Goal: Book appointment/travel/reservation

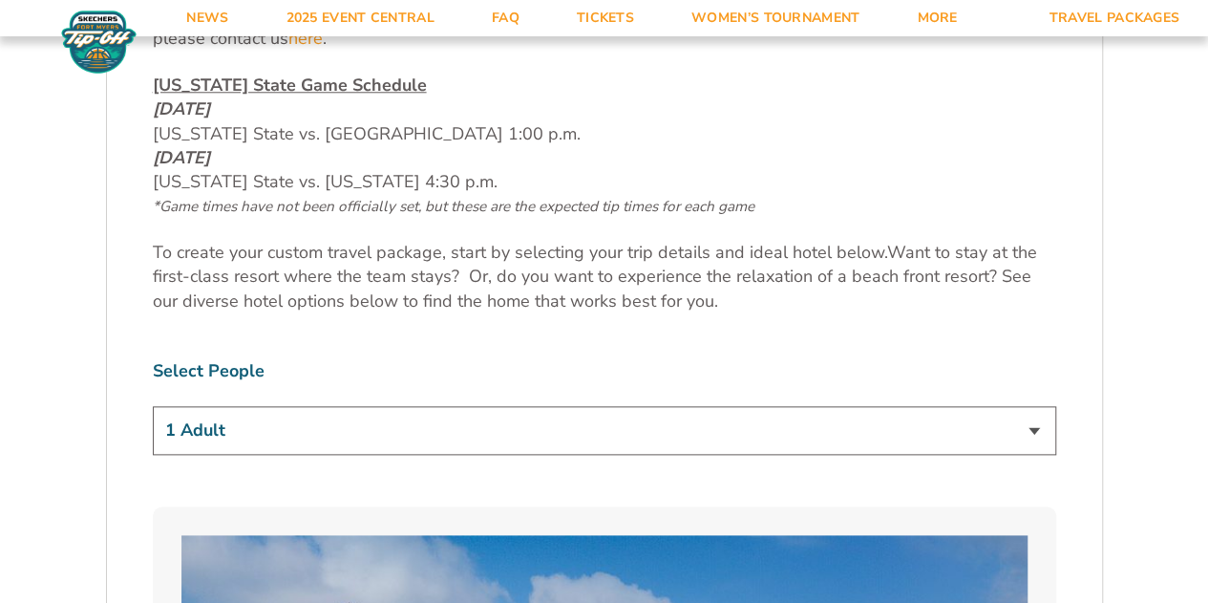
scroll to position [943, 0]
click at [590, 421] on select "1 Adult 2 Adults 3 Adults 4 Adults 2 Adults + 1 Child 2 Adults + 2 Children 2 A…" at bounding box center [605, 429] width 904 height 49
click at [153, 405] on select "1 Adult 2 Adults 3 Adults 4 Adults 2 Adults + 1 Child 2 Adults + 2 Children 2 A…" at bounding box center [605, 429] width 904 height 49
click at [548, 420] on select "1 Adult 2 Adults 3 Adults 4 Adults 2 Adults + 1 Child 2 Adults + 2 Children 2 A…" at bounding box center [605, 429] width 904 height 49
select select "4 Adults"
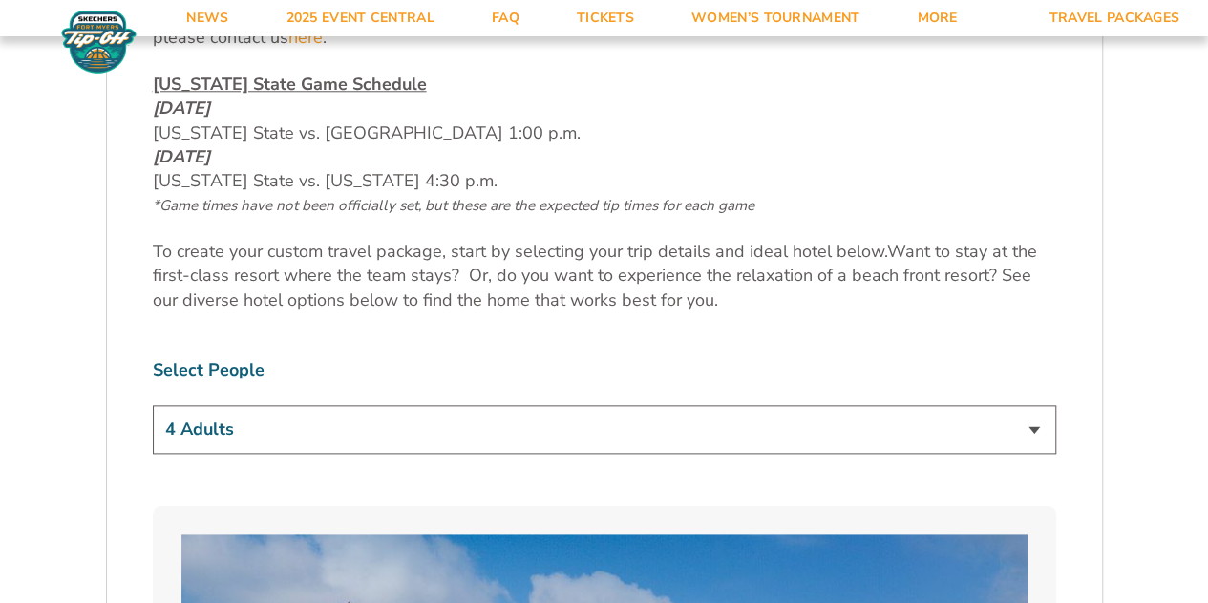
click at [153, 405] on select "1 Adult 2 Adults 3 Adults 4 Adults 2 Adults + 1 Child 2 Adults + 2 Children 2 A…" at bounding box center [605, 429] width 904 height 49
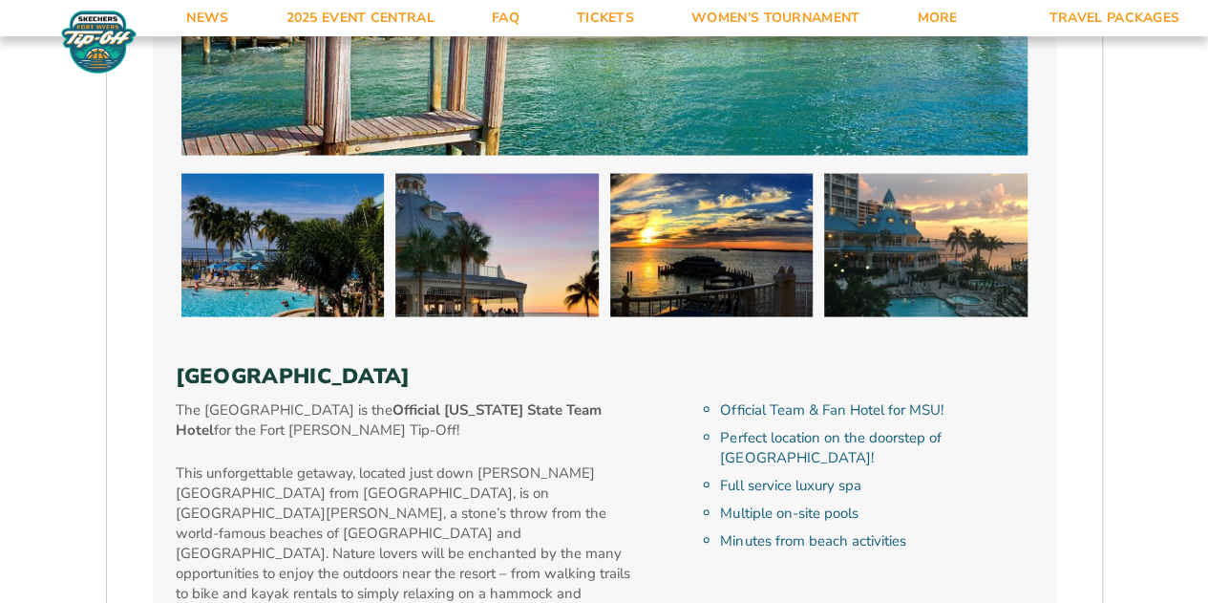
scroll to position [1893, 0]
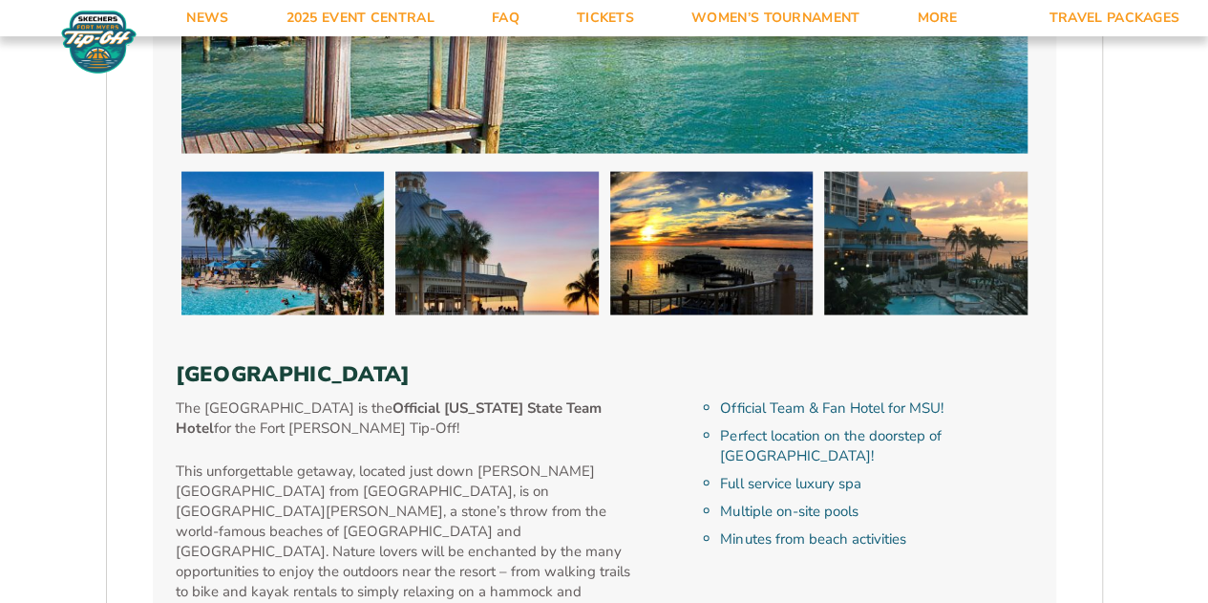
click at [411, 373] on h3 "[GEOGRAPHIC_DATA]" at bounding box center [605, 374] width 858 height 25
copy div "[GEOGRAPHIC_DATA]"
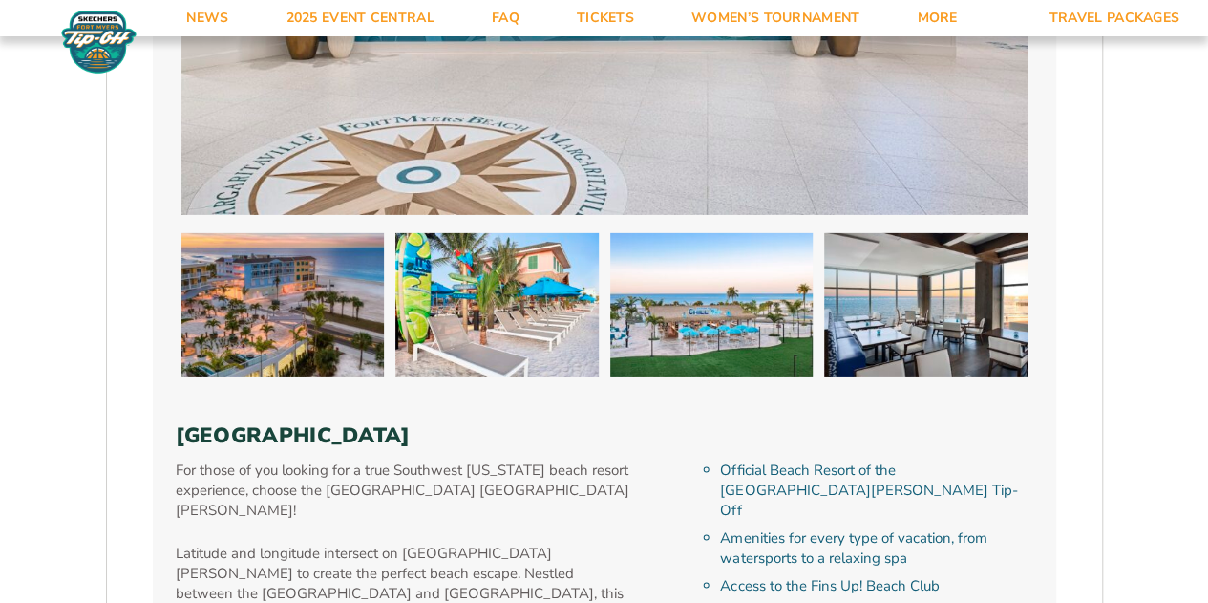
scroll to position [2955, 0]
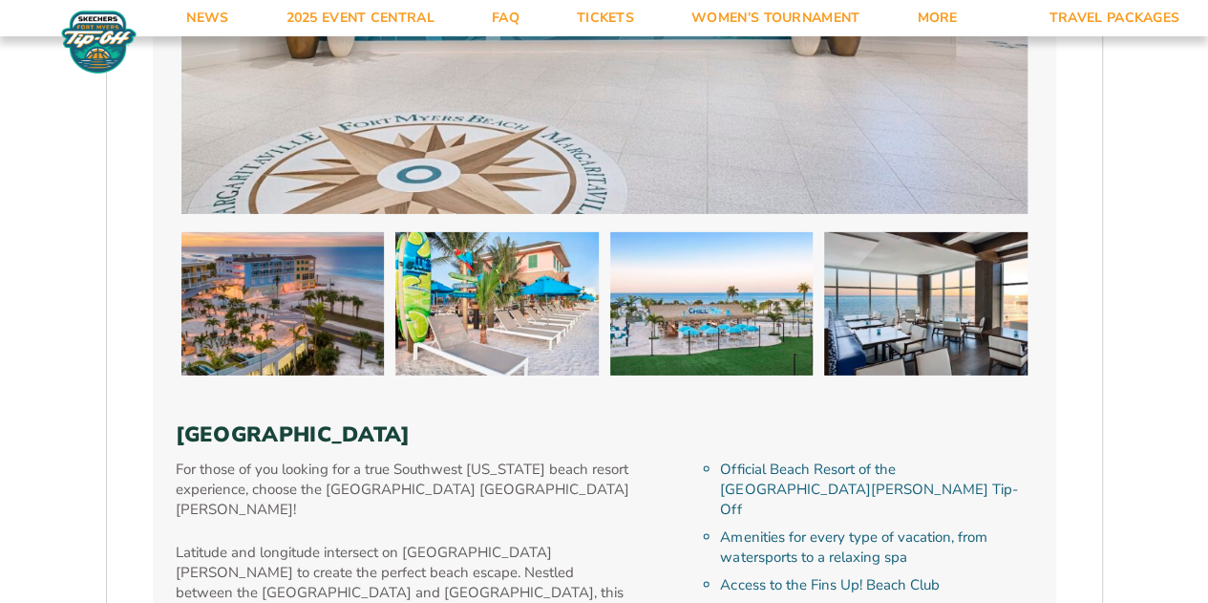
click at [373, 422] on h3 "[GEOGRAPHIC_DATA]" at bounding box center [605, 434] width 858 height 25
copy div "[GEOGRAPHIC_DATA]"
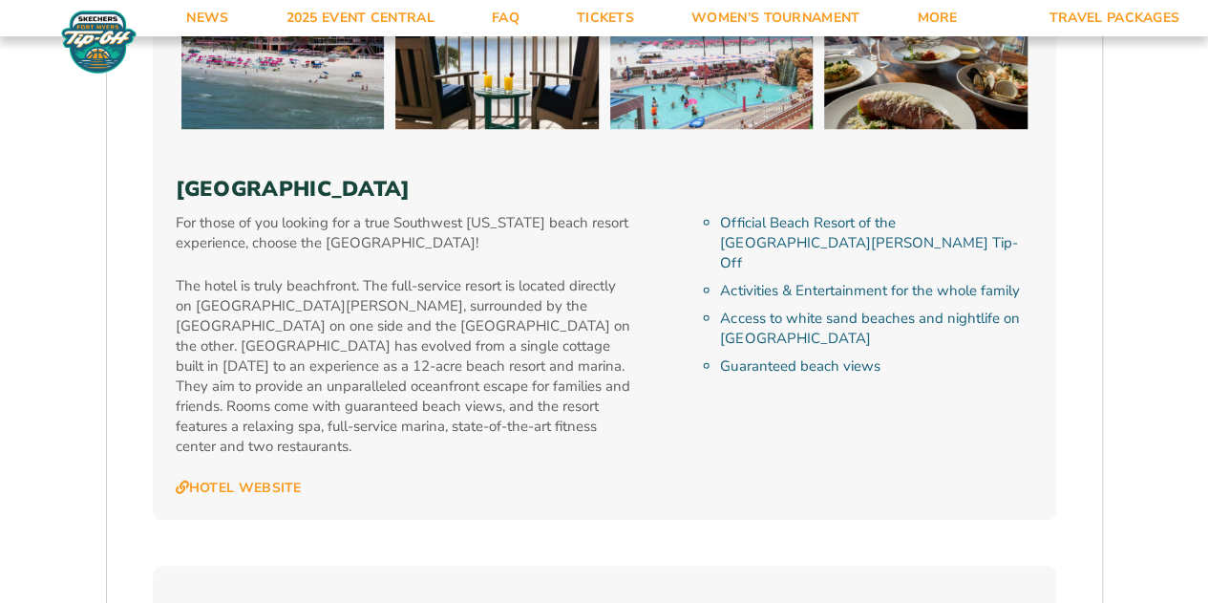
scroll to position [4347, 0]
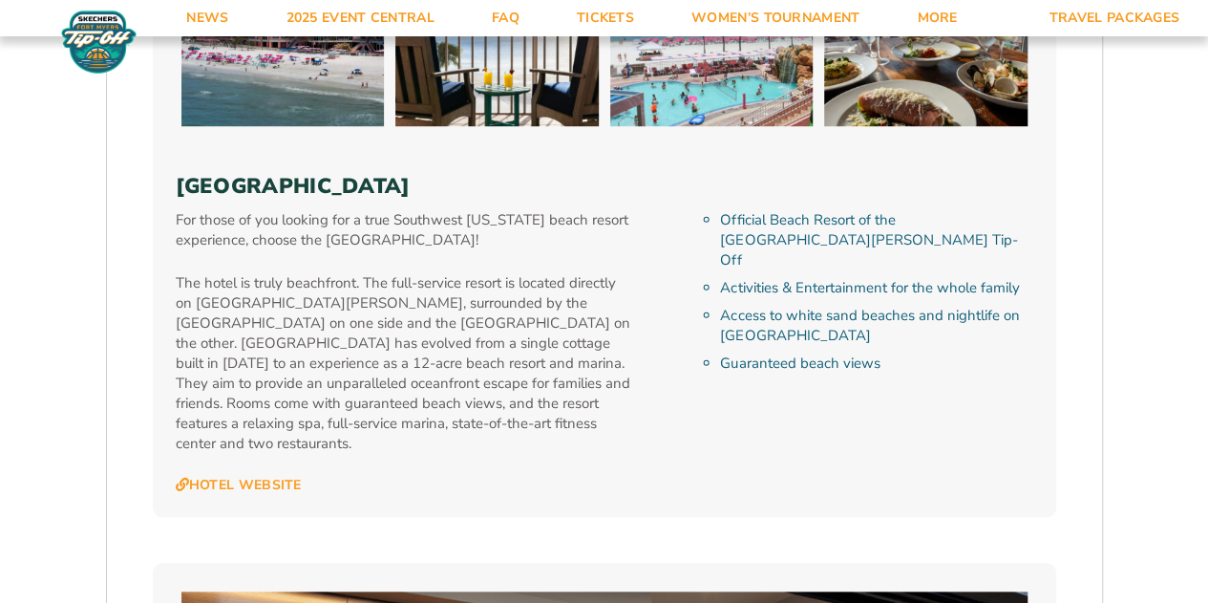
click at [388, 174] on h3 "[GEOGRAPHIC_DATA]" at bounding box center [605, 186] width 858 height 25
copy div "[GEOGRAPHIC_DATA]"
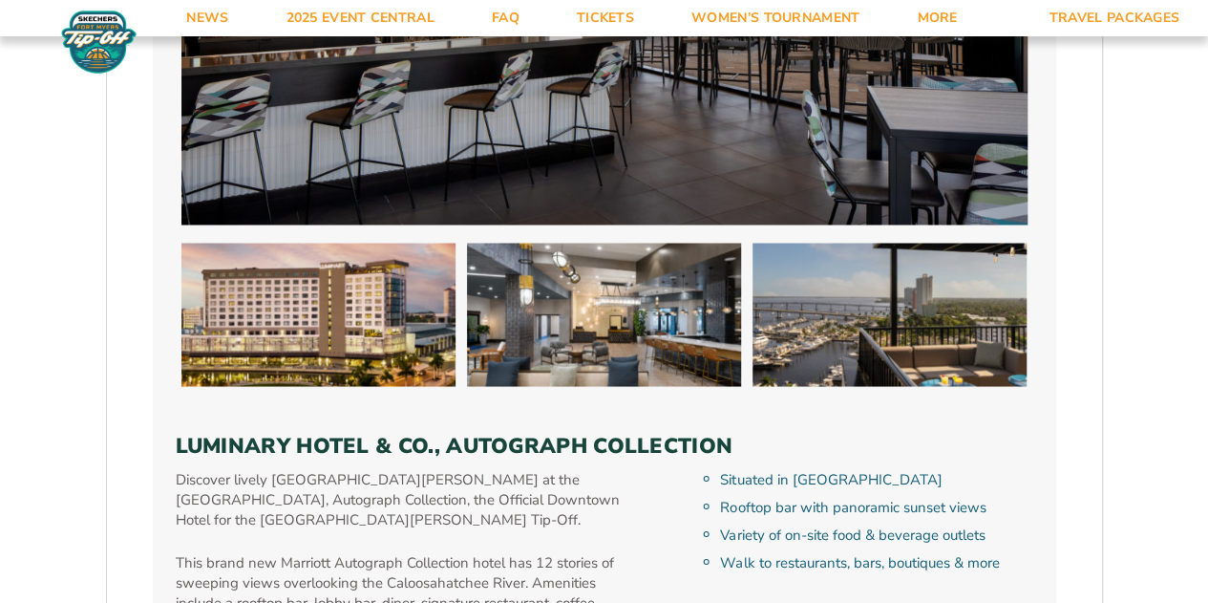
scroll to position [5192, 0]
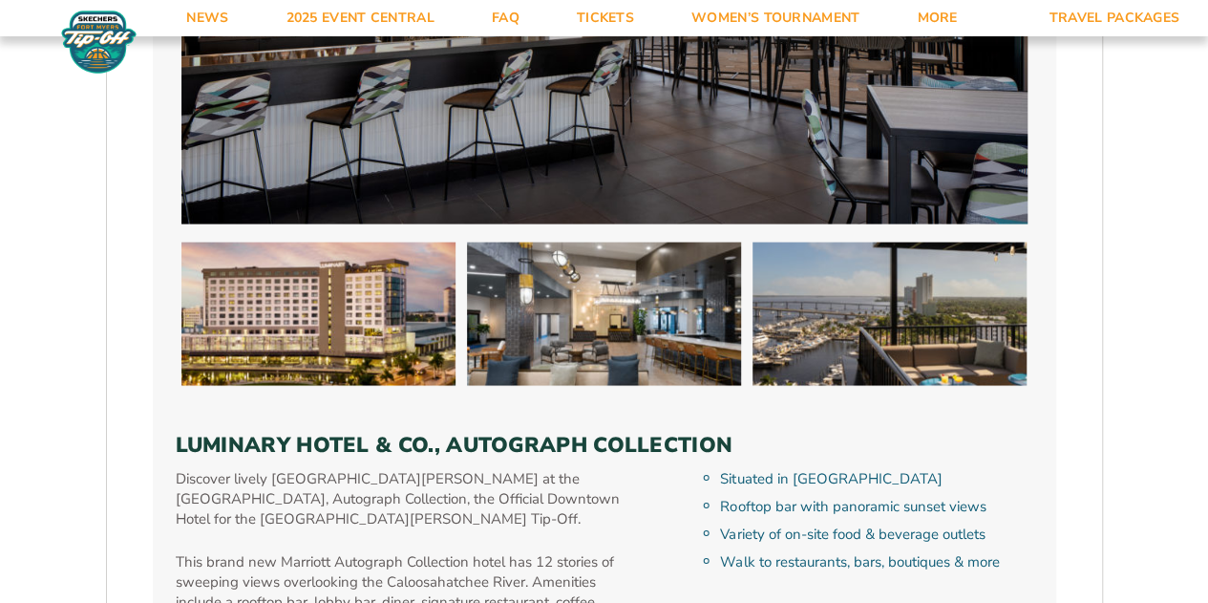
click at [524, 432] on h3 "Luminary Hotel & Co., Autograph Collection" at bounding box center [605, 444] width 858 height 25
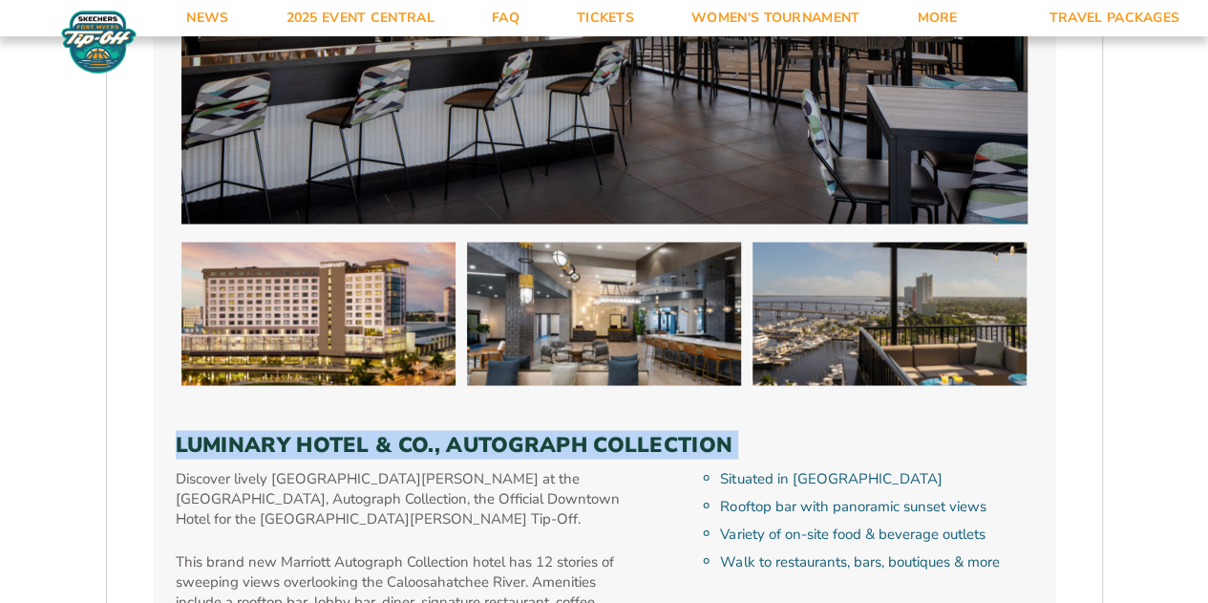
click at [524, 432] on h3 "Luminary Hotel & Co., Autograph Collection" at bounding box center [605, 444] width 858 height 25
copy div "Luminary Hotel & Co., Autograph Collection"
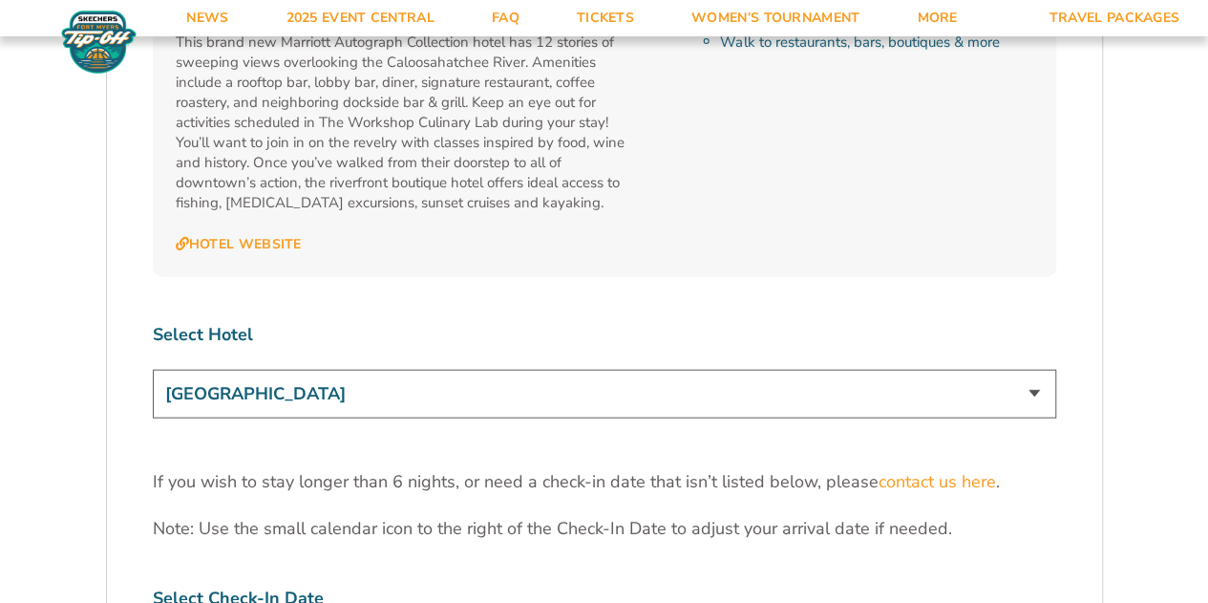
scroll to position [5711, 0]
click at [444, 369] on select "[GEOGRAPHIC_DATA] [GEOGRAPHIC_DATA] [GEOGRAPHIC_DATA], Autograph Collection" at bounding box center [605, 393] width 904 height 49
select select "18478"
click at [153, 369] on select "[GEOGRAPHIC_DATA] [GEOGRAPHIC_DATA] [GEOGRAPHIC_DATA], Autograph Collection" at bounding box center [605, 393] width 904 height 49
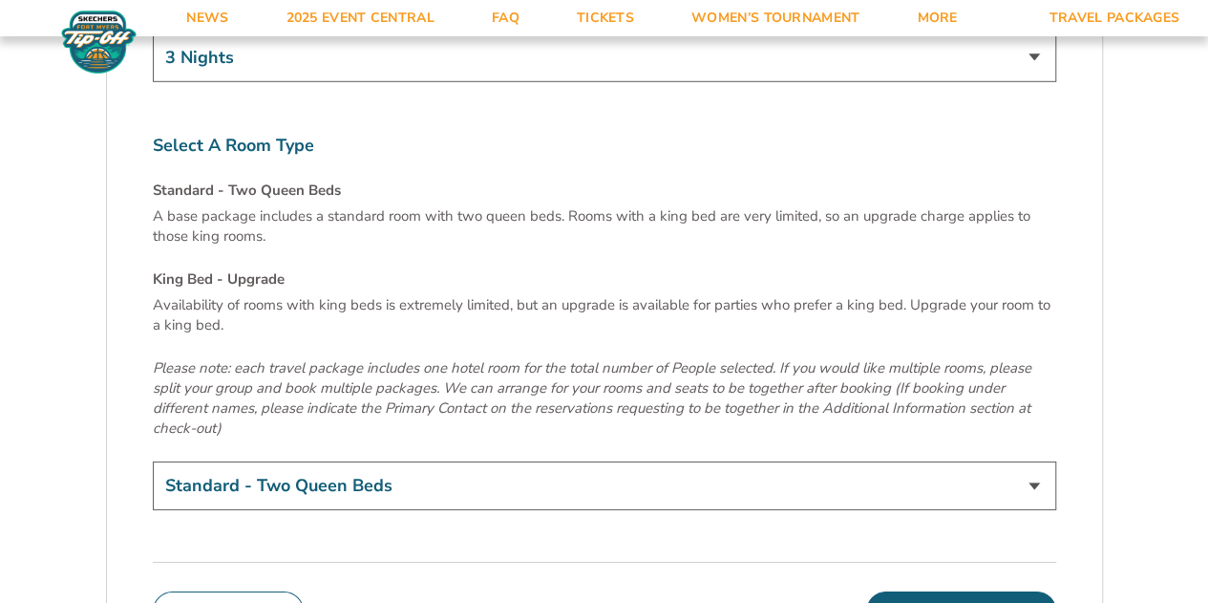
scroll to position [6544, 0]
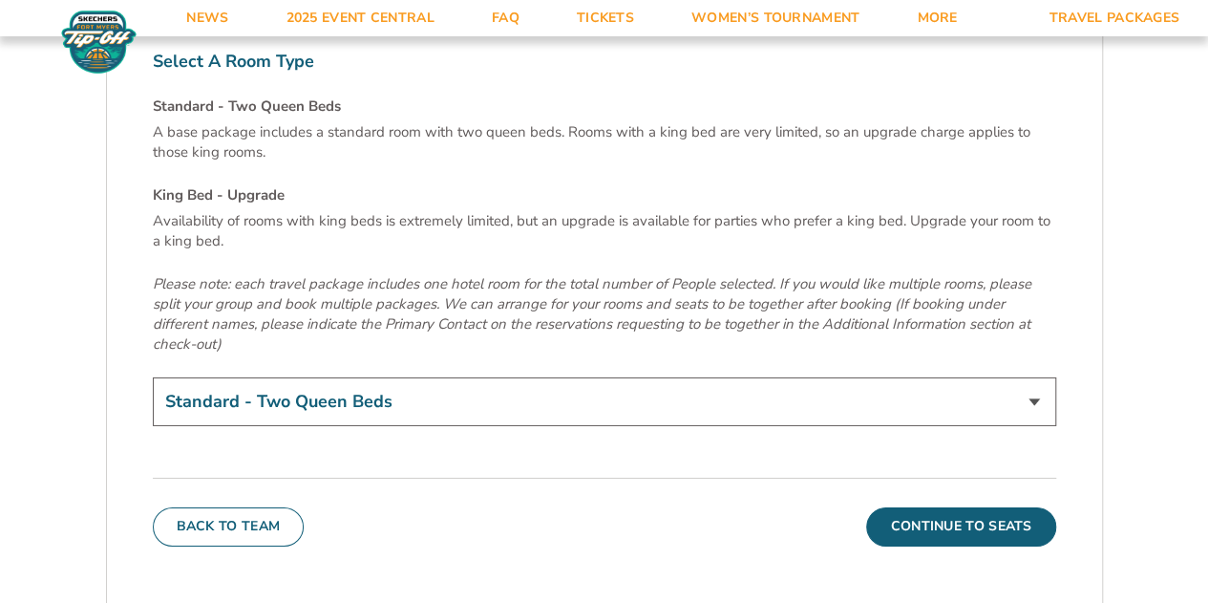
click at [380, 377] on select "Standard - Two Queen Beds King Bed - Upgrade (+$15 per night)" at bounding box center [605, 401] width 904 height 49
click at [447, 274] on em "Please note: each travel package includes one hotel room for the total number o…" at bounding box center [592, 313] width 879 height 79
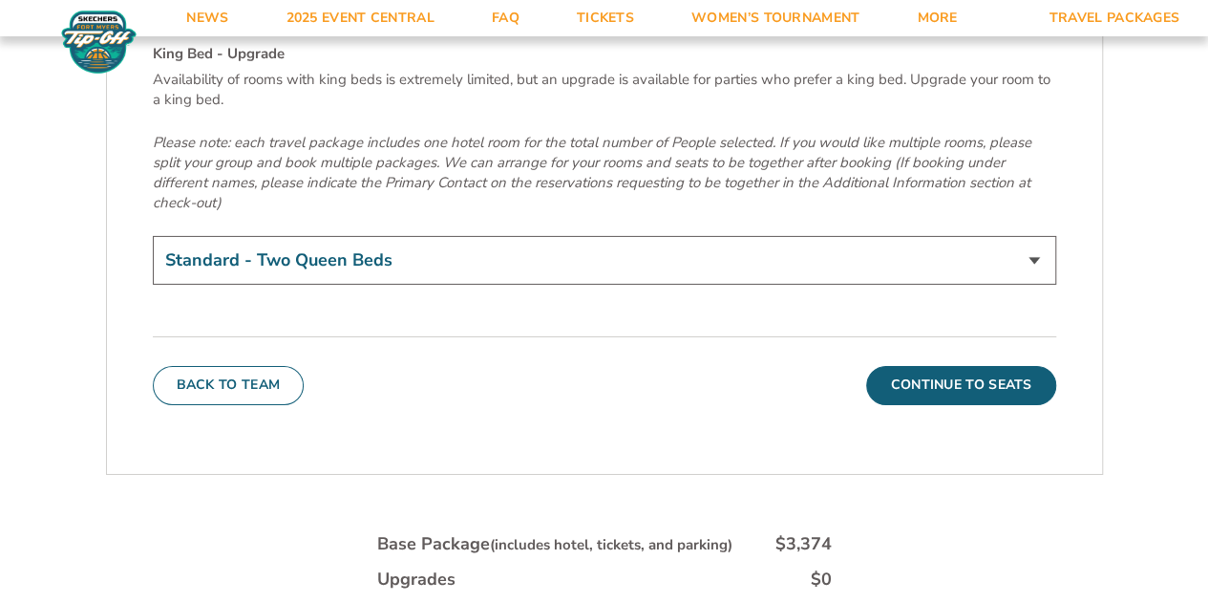
scroll to position [6687, 0]
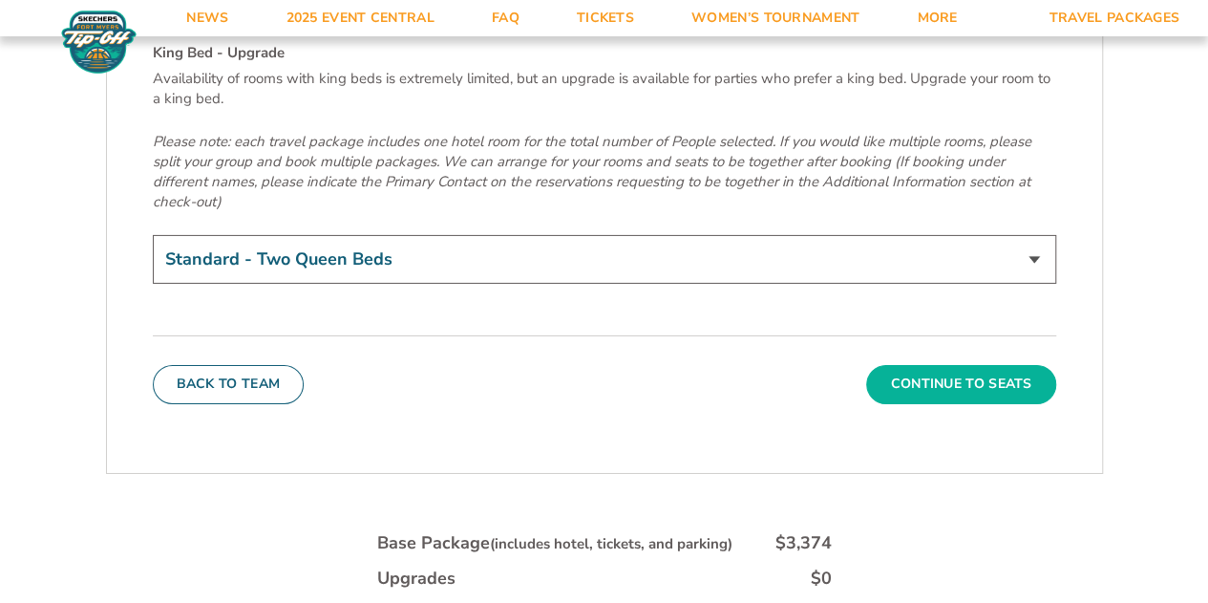
click at [996, 365] on button "Continue To Seats" at bounding box center [960, 384] width 189 height 38
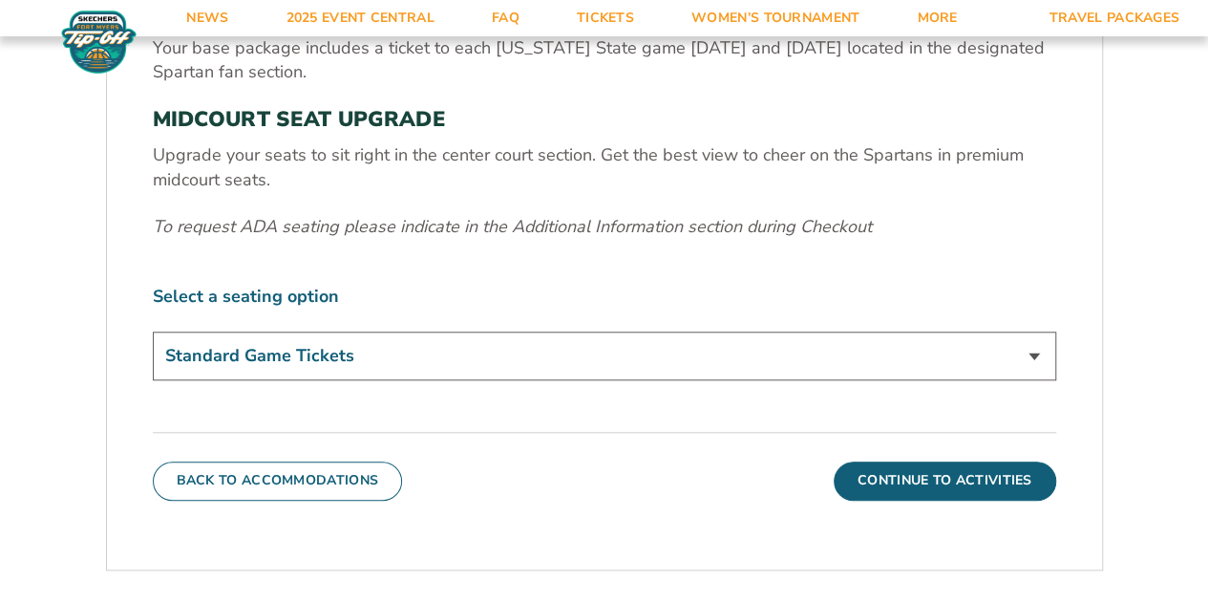
scroll to position [708, 0]
click at [562, 341] on select "Standard Game Tickets Midcourt Seat Upgrade (+$140 per person)" at bounding box center [605, 355] width 904 height 49
click at [601, 284] on label "Select a seating option" at bounding box center [605, 296] width 904 height 24
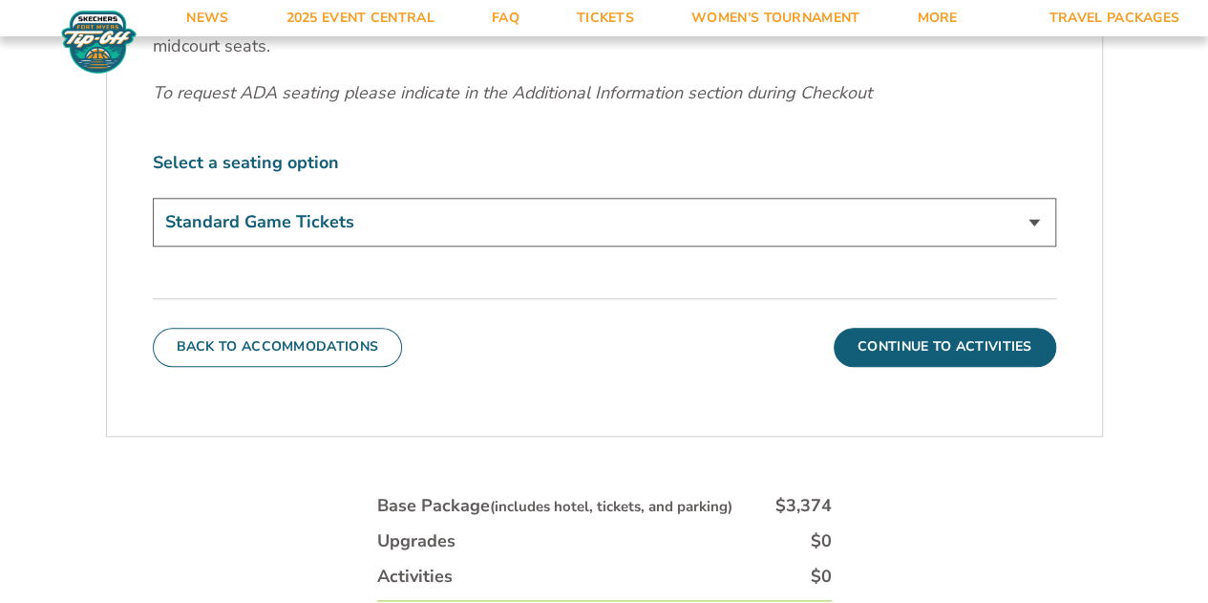
scroll to position [859, 0]
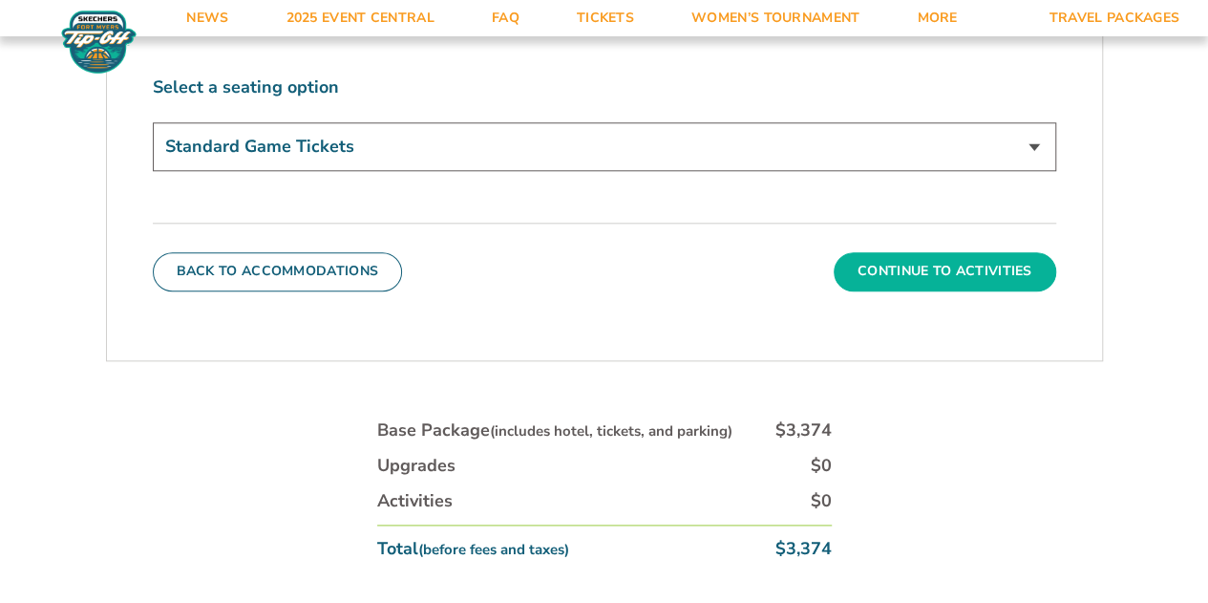
click at [957, 275] on button "Continue To Activities" at bounding box center [945, 271] width 223 height 38
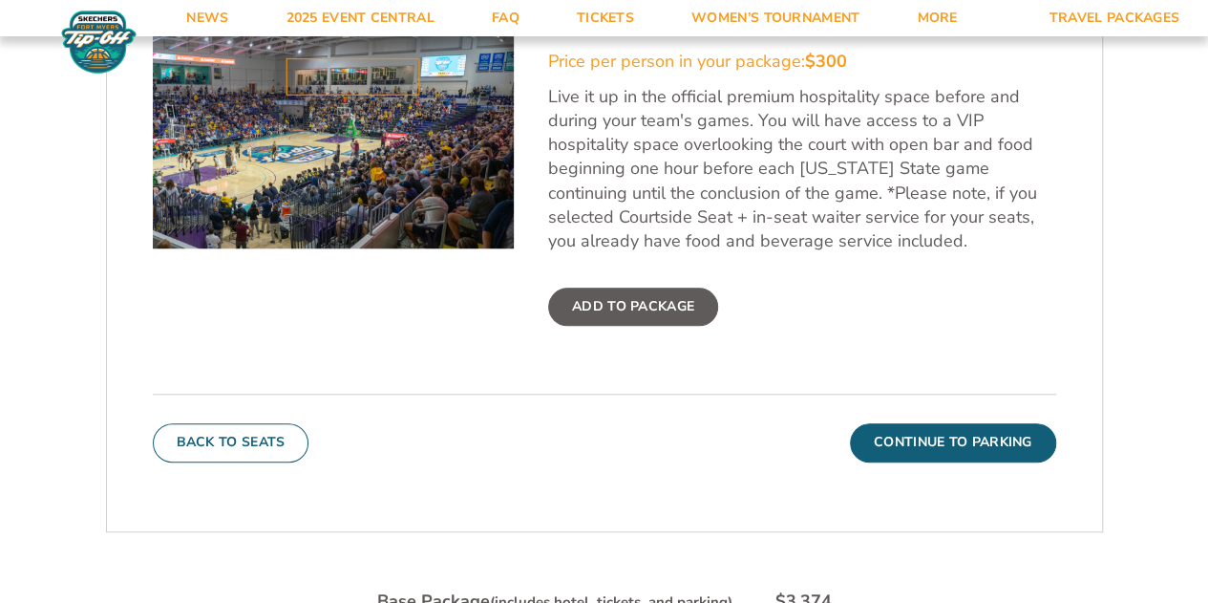
scroll to position [669, 0]
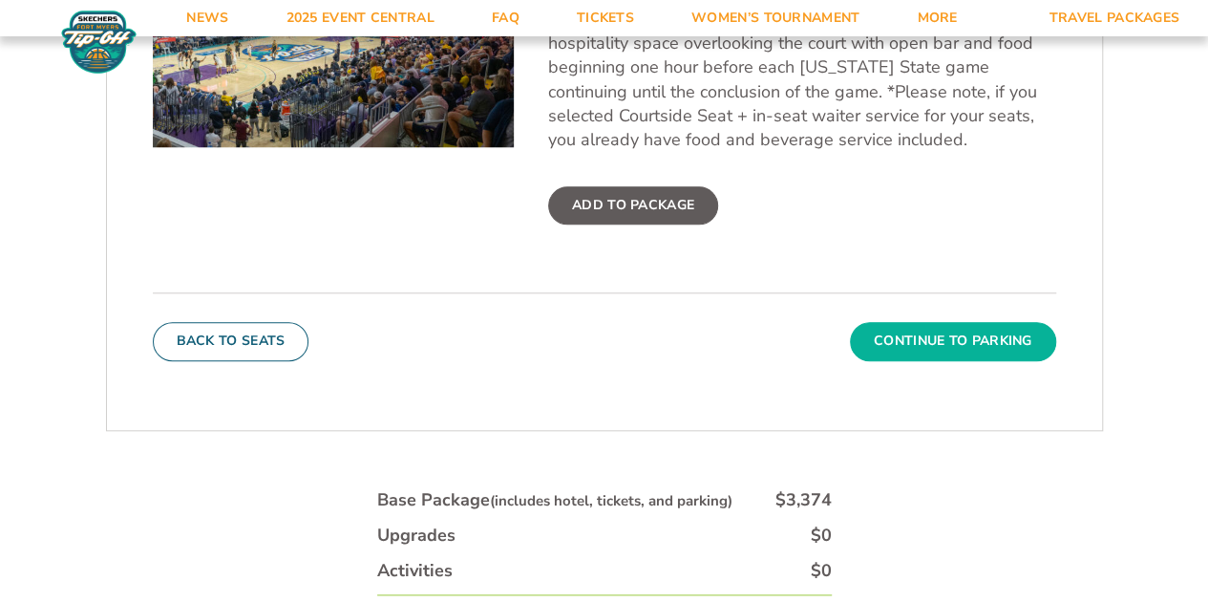
click at [917, 340] on button "Continue To Parking" at bounding box center [953, 341] width 206 height 38
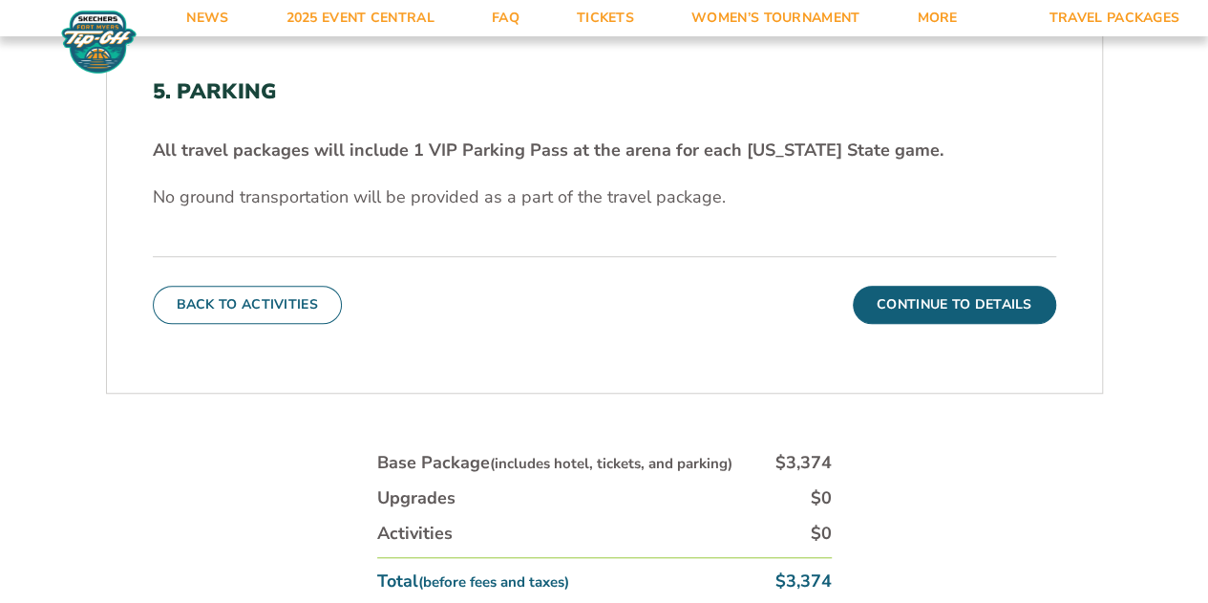
scroll to position [569, 0]
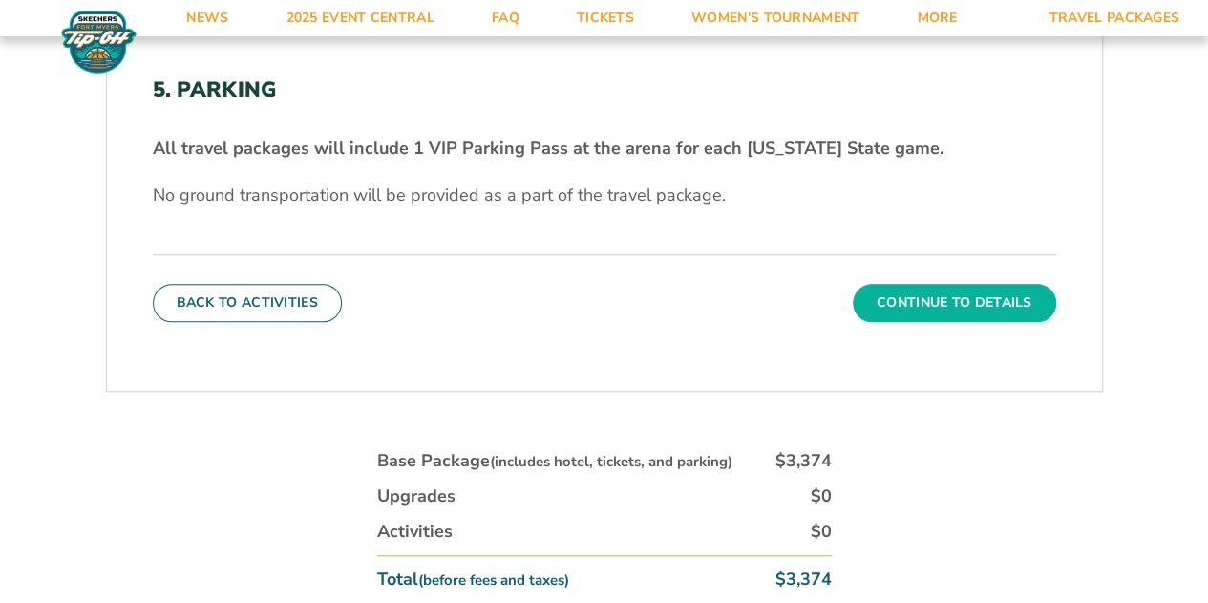
click at [929, 307] on button "Continue To Details" at bounding box center [954, 303] width 203 height 38
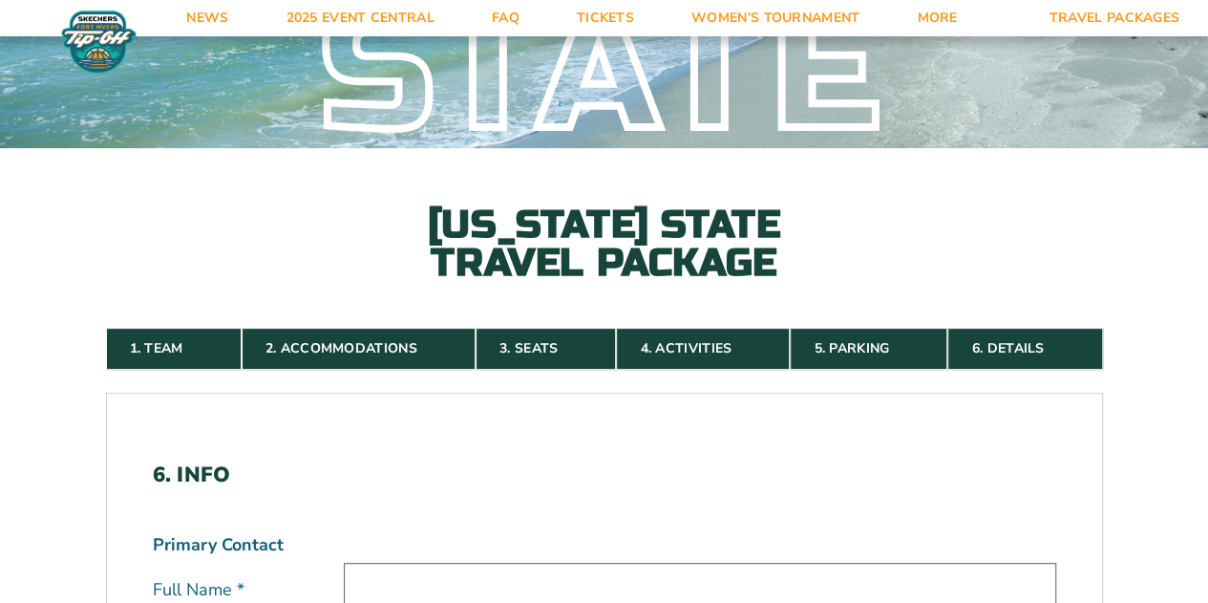
scroll to position [181, 0]
